Goal: Information Seeking & Learning: Obtain resource

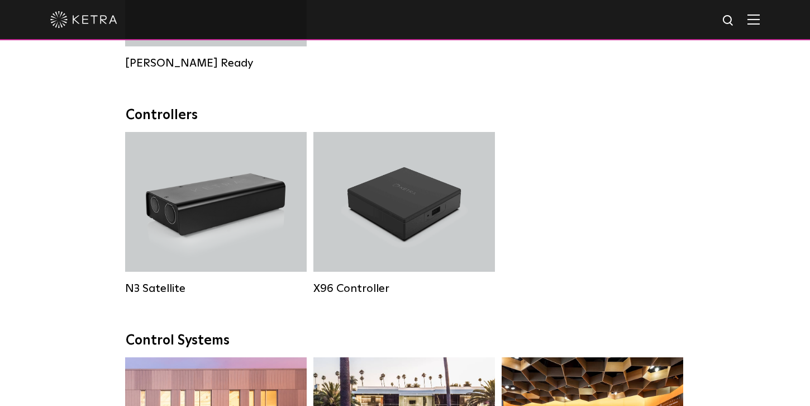
scroll to position [1397, 0]
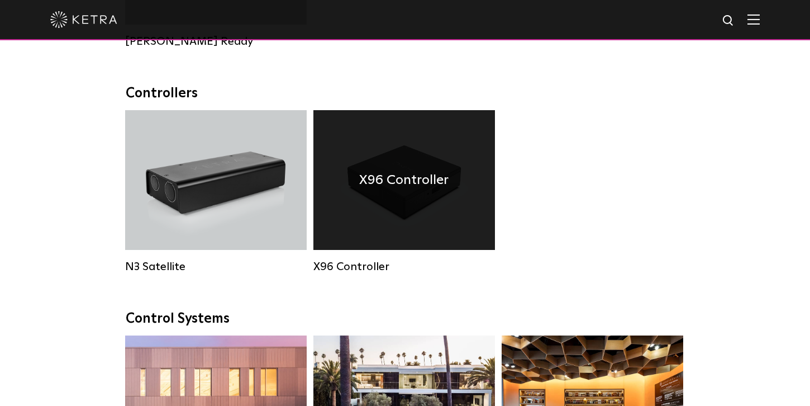
click at [419, 222] on div "X96 Controller" at bounding box center [405, 180] width 182 height 140
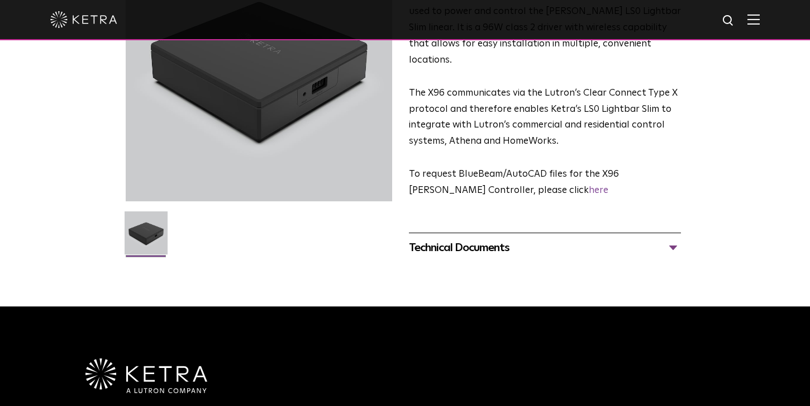
scroll to position [148, 0]
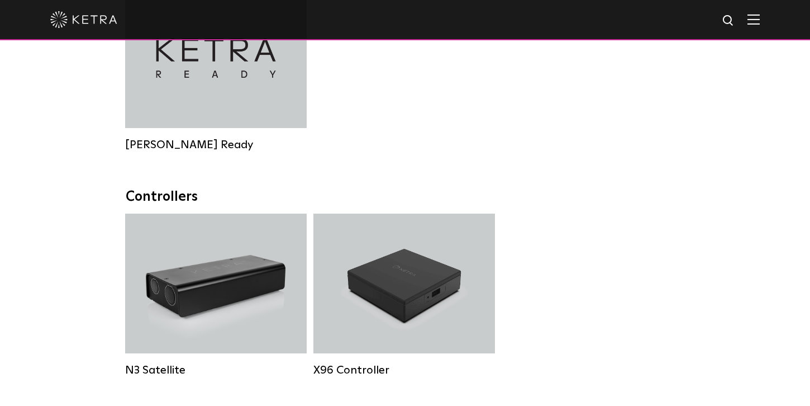
scroll to position [1312, 0]
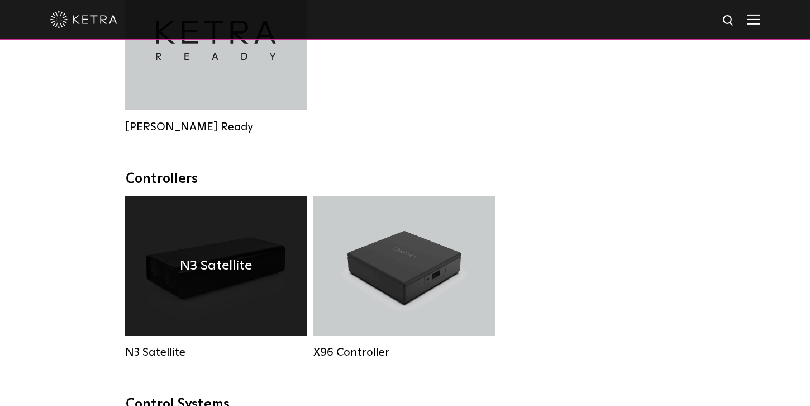
click at [254, 241] on div "N3 Satellite" at bounding box center [216, 266] width 182 height 140
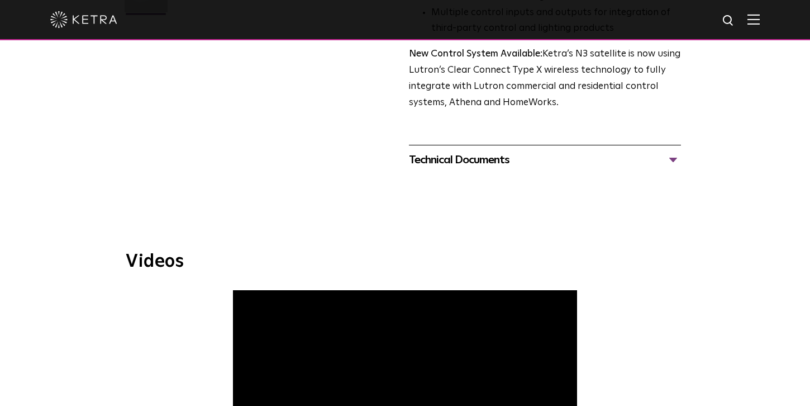
scroll to position [336, 0]
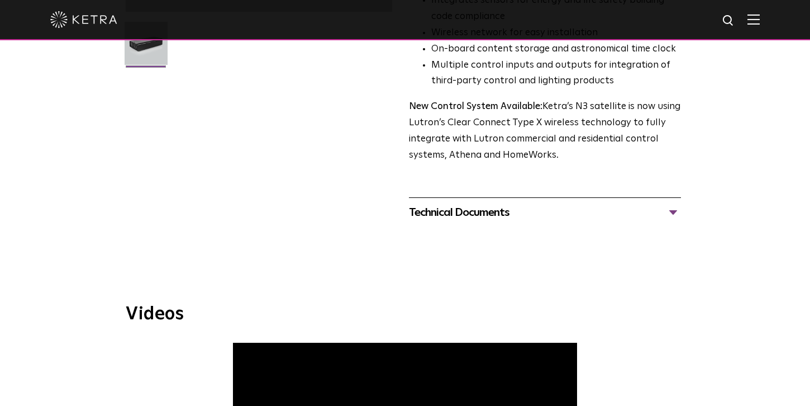
click at [494, 216] on div "Technical Documents" at bounding box center [545, 212] width 272 height 18
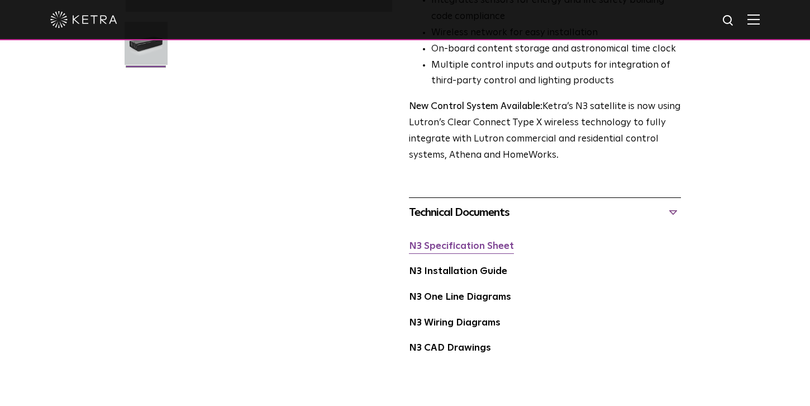
click at [475, 249] on link "N3 Specification Sheet" at bounding box center [461, 246] width 105 height 10
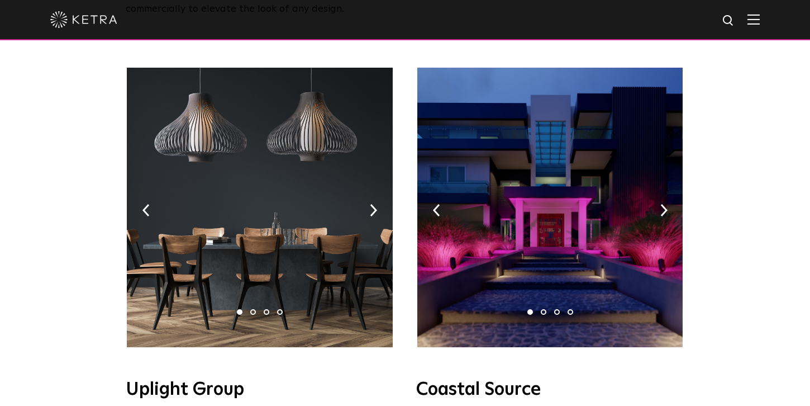
scroll to position [128, 0]
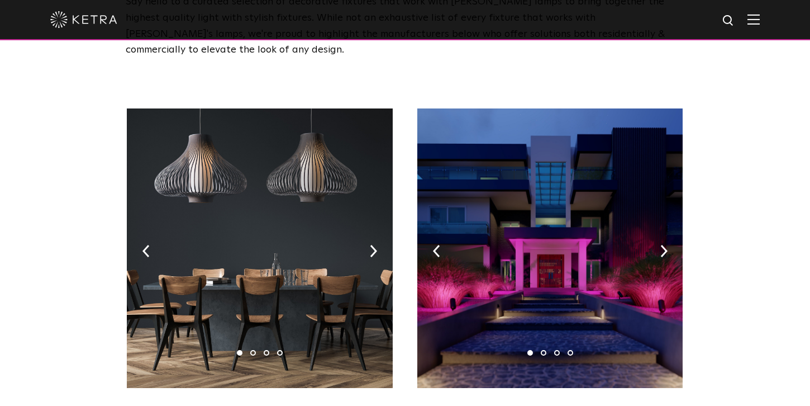
click at [343, 197] on img at bounding box center [259, 247] width 265 height 279
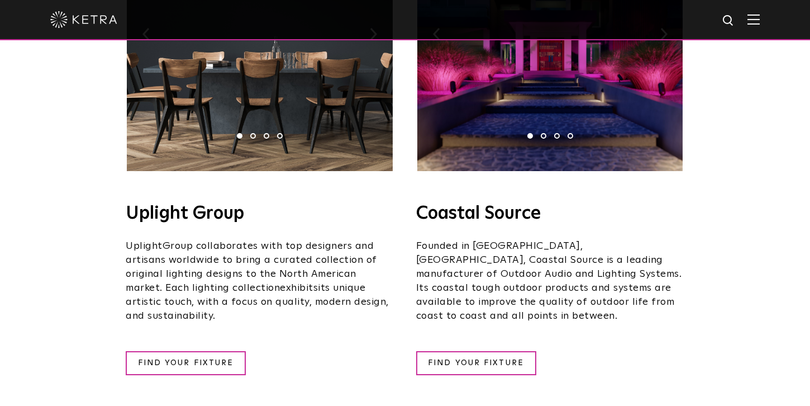
scroll to position [353, 0]
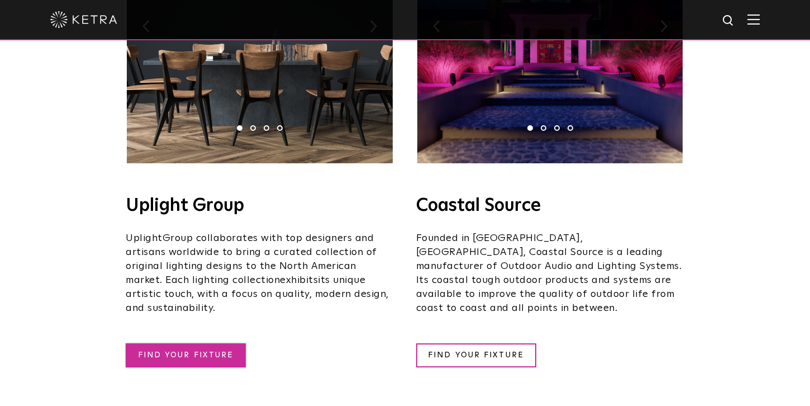
click at [208, 343] on link "FIND YOUR FIXTURE" at bounding box center [186, 355] width 120 height 24
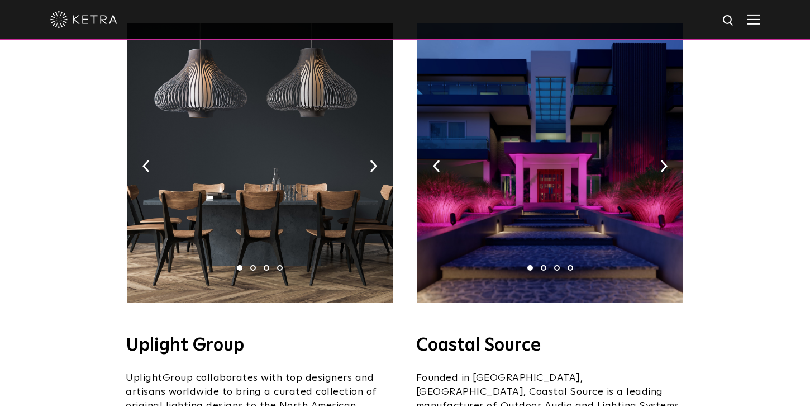
scroll to position [195, 0]
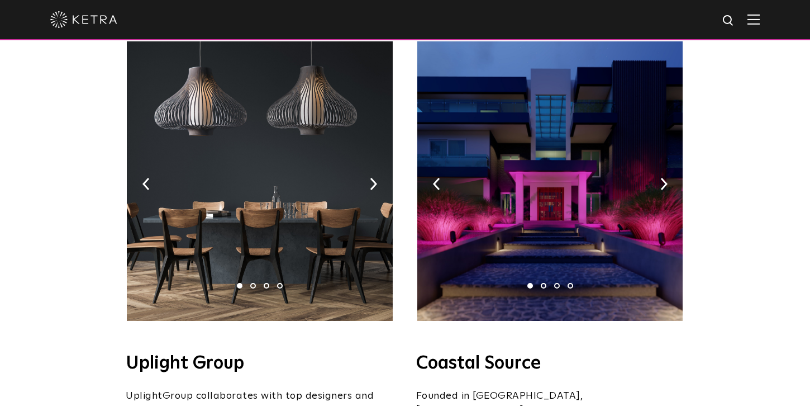
click at [671, 165] on img at bounding box center [550, 180] width 265 height 279
click at [667, 164] on img at bounding box center [550, 180] width 265 height 279
click at [665, 178] on img at bounding box center [664, 184] width 7 height 12
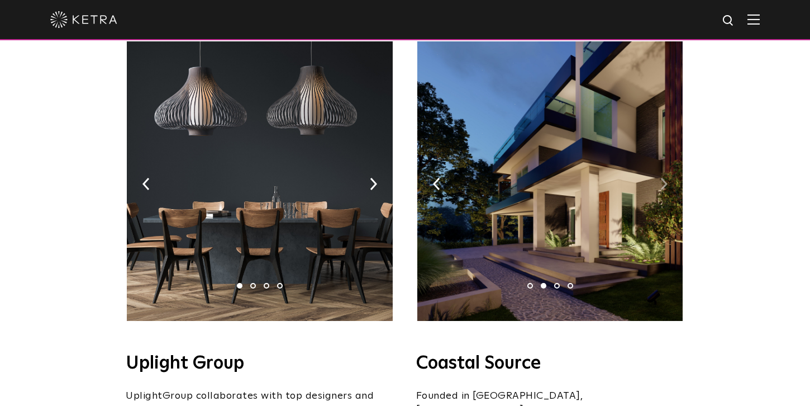
click at [665, 178] on img at bounding box center [664, 184] width 7 height 12
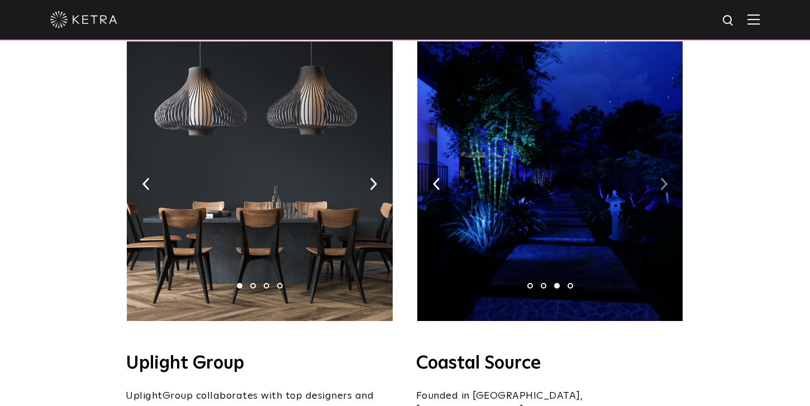
click at [665, 178] on img at bounding box center [664, 184] width 7 height 12
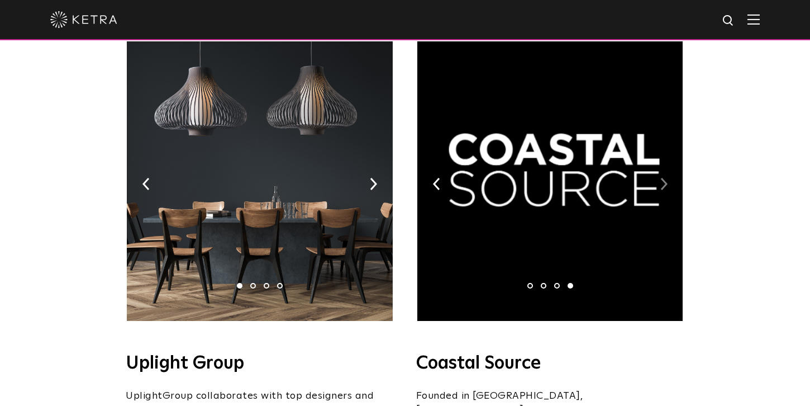
click at [665, 178] on img at bounding box center [664, 184] width 7 height 12
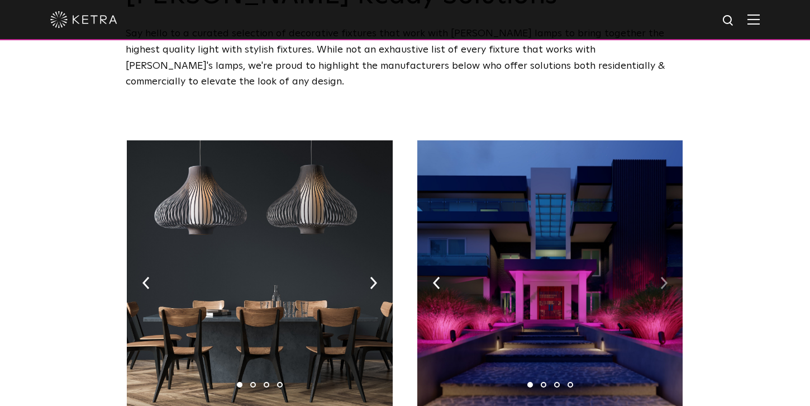
scroll to position [0, 0]
